Goal: Check status: Check status

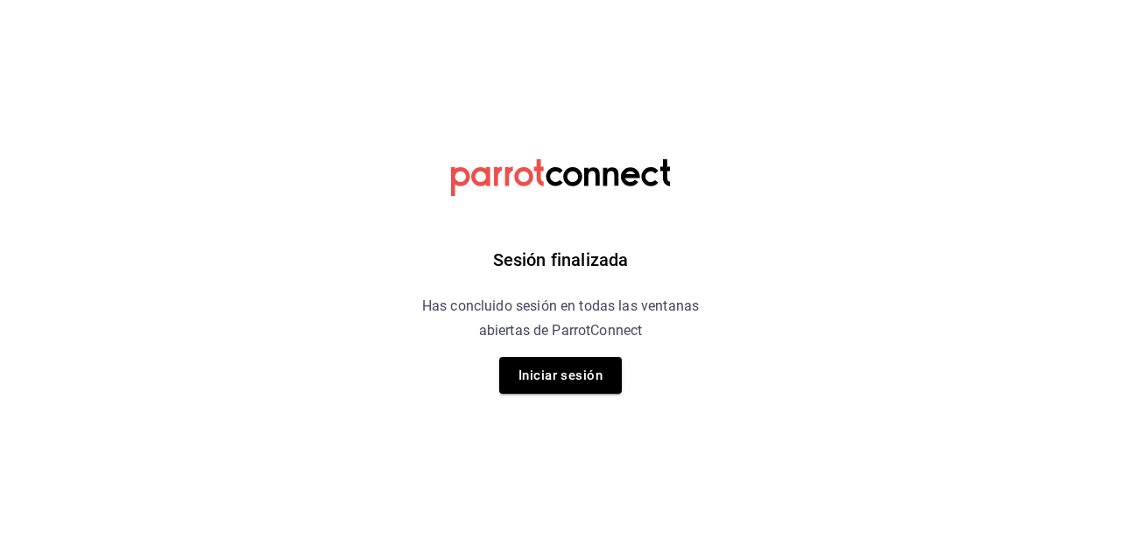
click at [576, 392] on button "Iniciar sesión" at bounding box center [560, 375] width 123 height 37
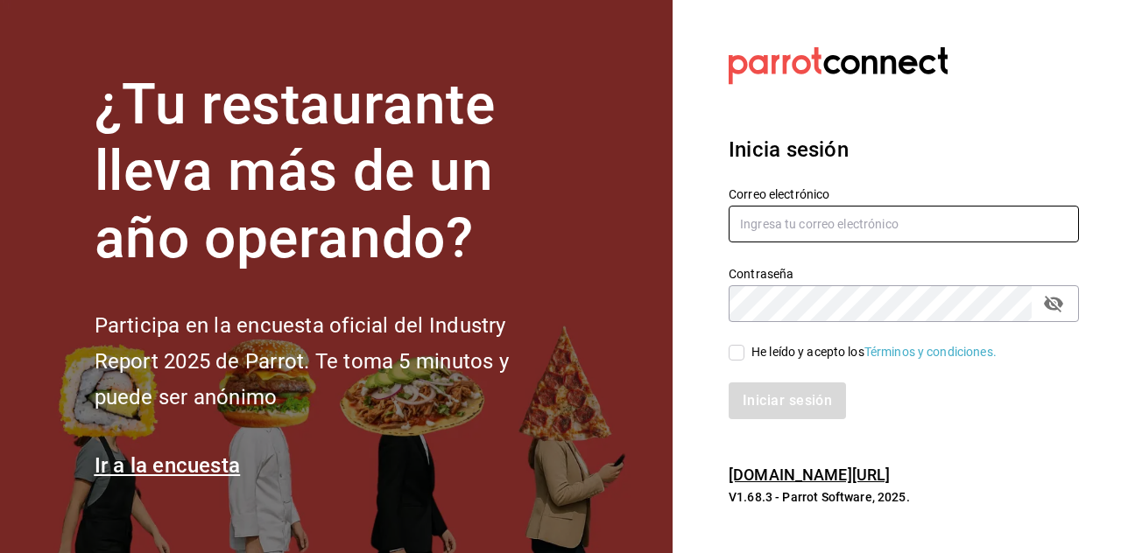
click at [789, 242] on input "text" at bounding box center [903, 224] width 350 height 37
type input "Dddmaciel@gmail.com"
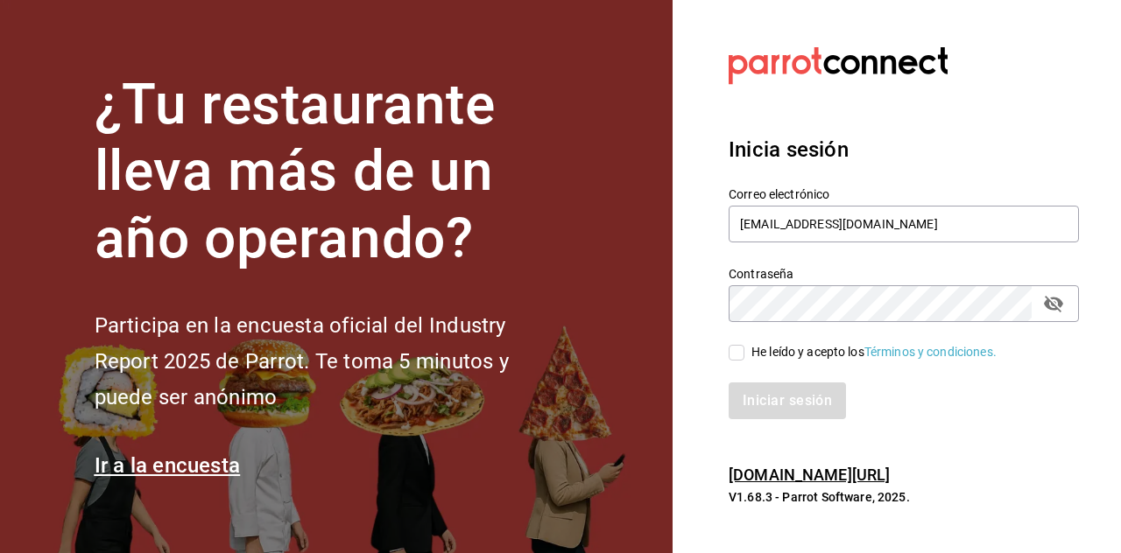
click at [734, 361] on input "He leído y acepto los Términos y condiciones." at bounding box center [736, 353] width 16 height 16
checkbox input "true"
click at [785, 419] on button "Iniciar sesión" at bounding box center [787, 401] width 119 height 37
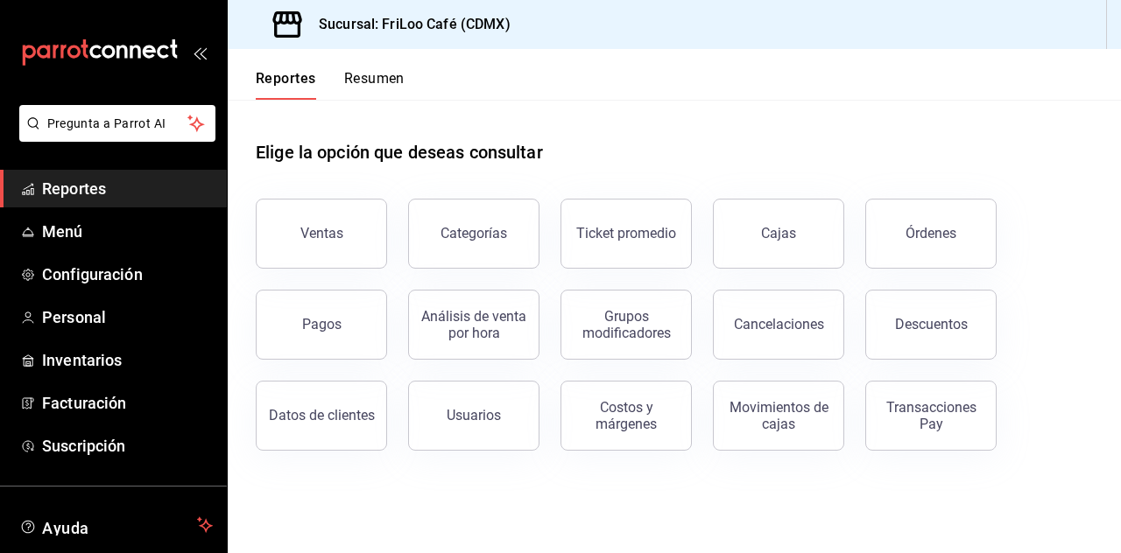
click at [955, 395] on button "Transacciones Pay" at bounding box center [930, 416] width 131 height 70
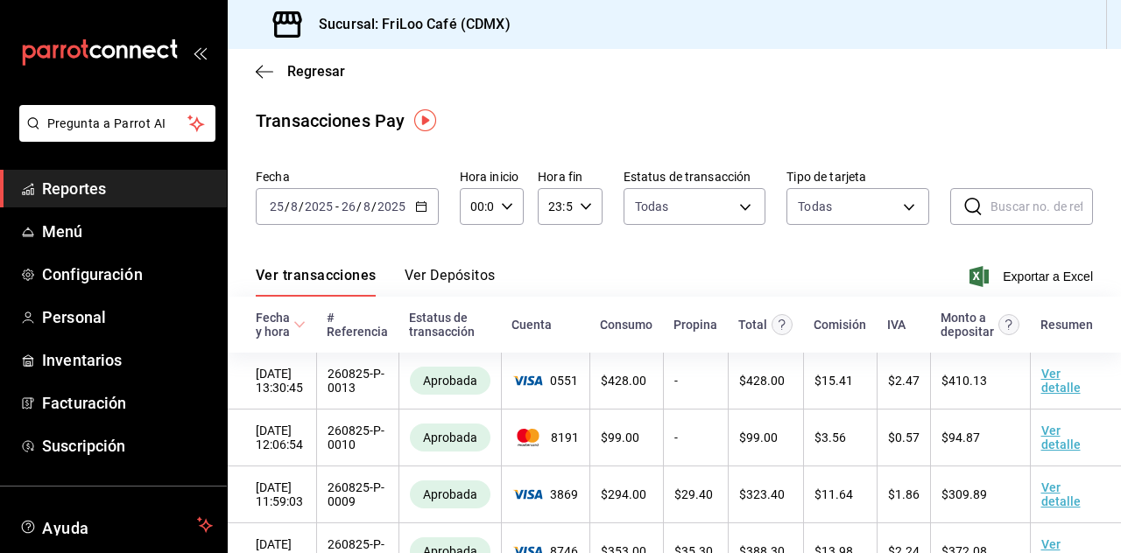
click at [420, 207] on icon "button" at bounding box center [421, 206] width 12 height 12
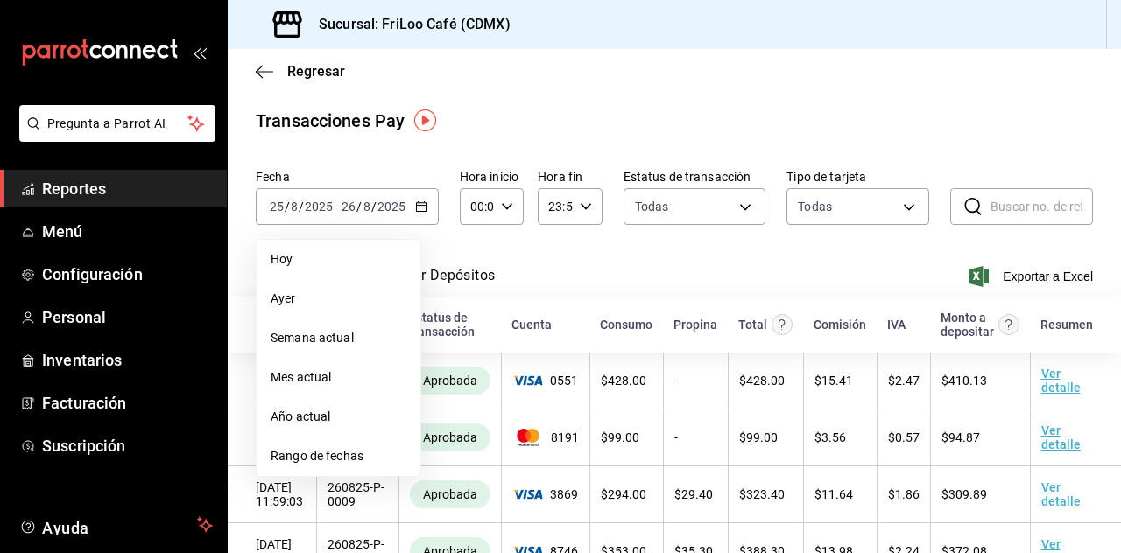
click at [326, 253] on span "Hoy" at bounding box center [338, 259] width 136 height 18
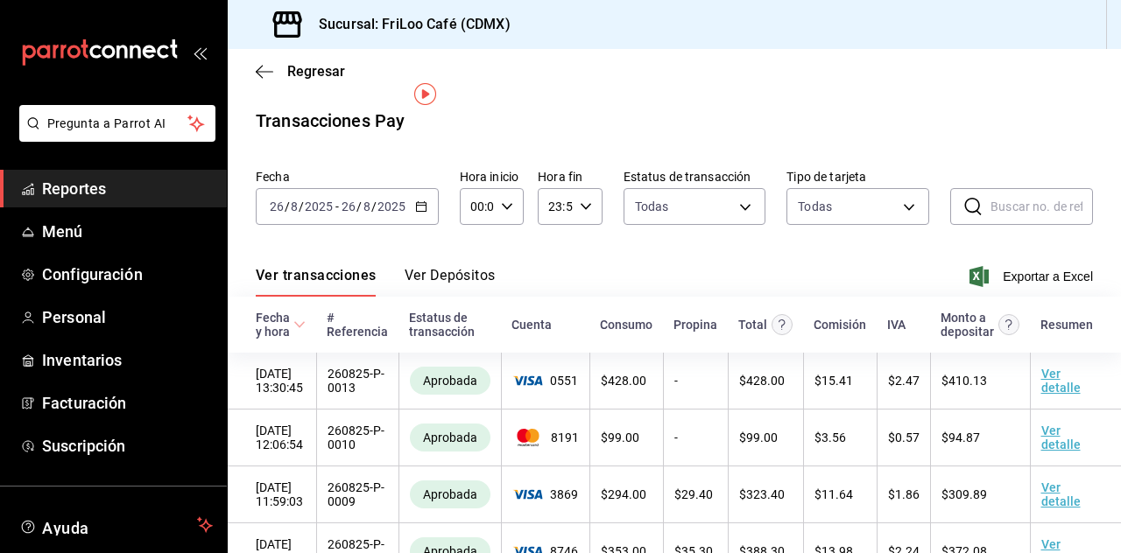
scroll to position [26, 0]
